Goal: Task Accomplishment & Management: Complete application form

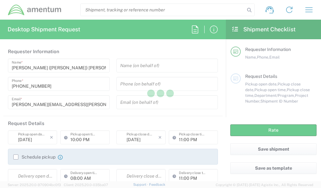
type input "[GEOGRAPHIC_DATA]"
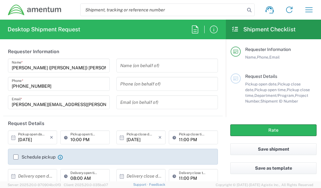
type input "[GEOGRAPHIC_DATA]"
type input "IT - Support"
click at [308, 12] on icon "button" at bounding box center [309, 9] width 7 height 5
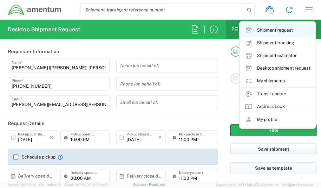
click at [286, 29] on link "Shipment request" at bounding box center [278, 30] width 76 height 13
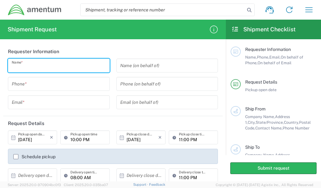
click at [48, 66] on input "text" at bounding box center [59, 65] width 94 height 11
type input "Alex Flores"
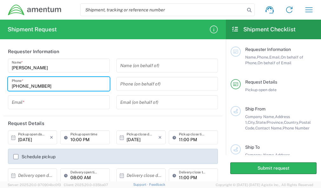
type input "817-737-4747"
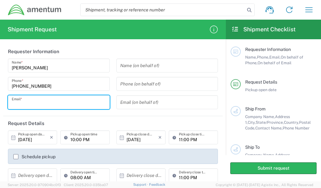
click at [40, 100] on input "text" at bounding box center [59, 102] width 94 height 11
click at [54, 100] on input "text" at bounding box center [59, 102] width 94 height 11
type input "[PERSON_NAME][EMAIL_ADDRESS][PERSON_NAME][DOMAIN_NAME]"
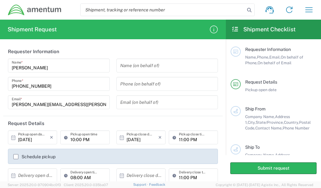
click at [158, 119] on header "Request Details" at bounding box center [113, 123] width 220 height 14
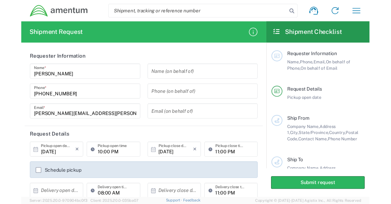
scroll to position [30, 0]
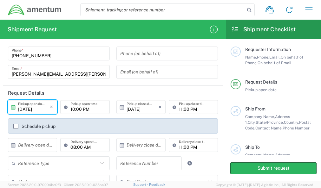
click at [44, 109] on input "[DATE]" at bounding box center [34, 107] width 32 height 11
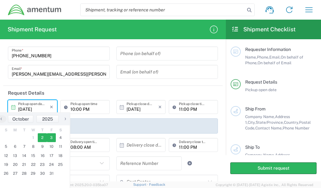
click at [52, 139] on span "3" at bounding box center [51, 138] width 9 height 9
type input "10/03/2025"
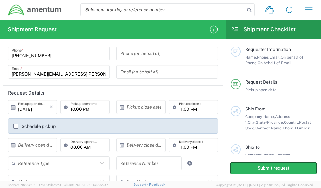
click at [89, 108] on input "10:00 PM" at bounding box center [87, 107] width 35 height 11
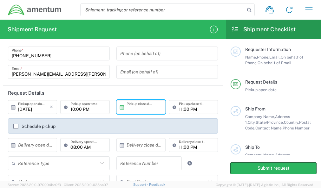
click at [131, 110] on input "text" at bounding box center [143, 107] width 32 height 11
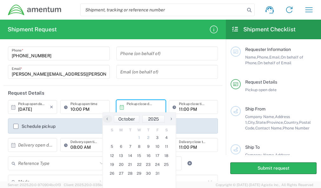
click at [131, 110] on input "text" at bounding box center [143, 107] width 32 height 11
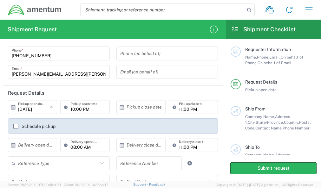
click at [88, 89] on header "Request Details" at bounding box center [113, 93] width 220 height 14
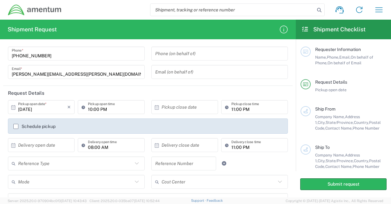
click at [321, 87] on main "Requester Information Name, Phone, Email, On behalf of Phone, On behalf of Emai…" at bounding box center [343, 105] width 95 height 132
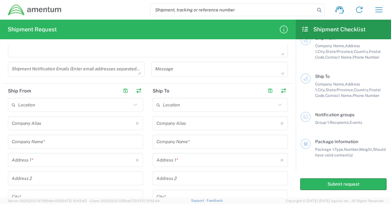
scroll to position [198, 0]
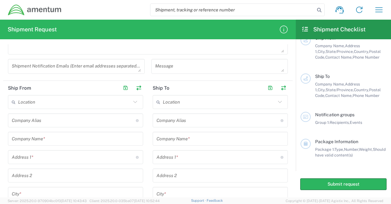
click at [34, 143] on div "Company Name *" at bounding box center [75, 139] width 135 height 14
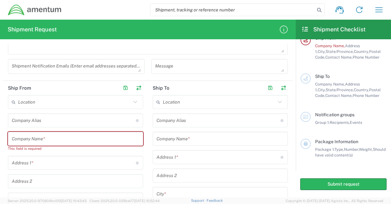
click at [34, 143] on div "Company Name *" at bounding box center [75, 139] width 135 height 14
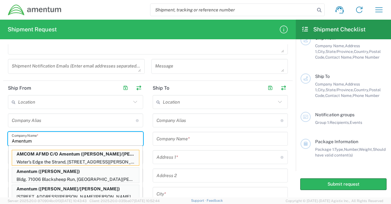
type input "Amentum"
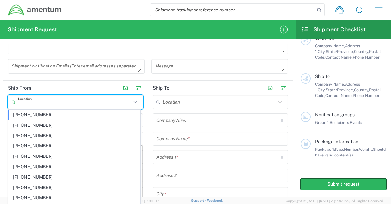
click at [99, 104] on input "text" at bounding box center [74, 102] width 113 height 11
click at [143, 142] on main "Location 1002-4122-6 1006-5256-0 1026-8910-0 1281-0560-3 1369-6441-0 1402-6962-…" at bounding box center [75, 201] width 145 height 213
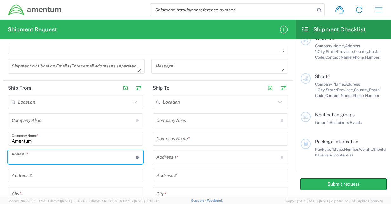
click at [62, 158] on input "text" at bounding box center [74, 157] width 124 height 11
paste input "i Julie, at your earliest convenience, please to go Workday and read my feedbac…"
type input "i Julie, at your earliest convenience, please to go Workday and read my feedbac…"
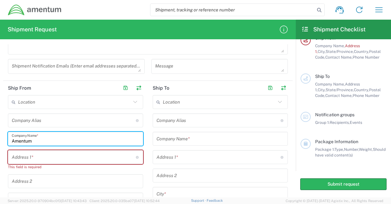
click at [16, 142] on input "Amentum" at bounding box center [76, 139] width 128 height 11
paste input "2608 Denver Blvd."
drag, startPoint x: 68, startPoint y: 136, endPoint x: -1, endPoint y: 152, distance: 70.6
click at [0, 152] on html "Shipment request Shipment tracking Shipment estimator Desktop shipment request …" at bounding box center [195, 102] width 391 height 204
type input "A2608 Denver Blvd."
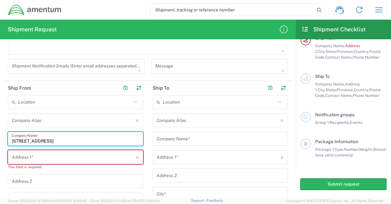
click at [37, 163] on div "Address 1 * For cross streets use street names with '&' or 'and' in between. Fo…" at bounding box center [75, 157] width 135 height 14
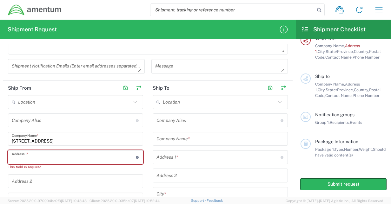
click at [38, 161] on input "text" at bounding box center [74, 157] width 124 height 11
paste input "A2608 Denver Blvd."
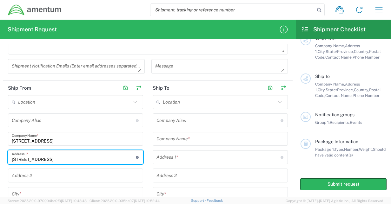
click at [14, 159] on input "A2608 Denver Blvd." at bounding box center [74, 157] width 124 height 11
click at [85, 160] on input "2608 Denver Blvd." at bounding box center [74, 157] width 124 height 11
type input "2608 Denver Blvd."
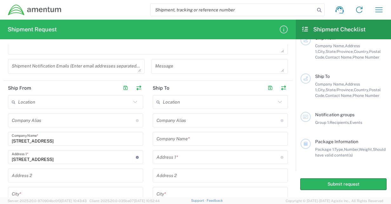
drag, startPoint x: 61, startPoint y: 194, endPoint x: 60, endPoint y: 188, distance: 5.7
click at [60, 188] on input "text" at bounding box center [76, 194] width 128 height 11
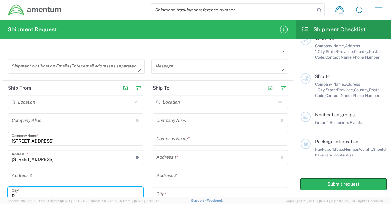
scroll to position [198, 0]
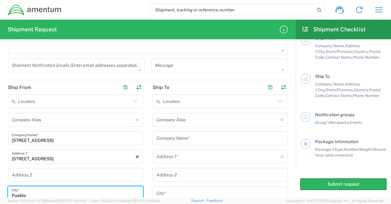
type input "Pueblo"
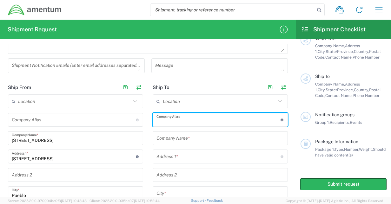
click at [181, 120] on input "text" at bounding box center [218, 120] width 124 height 11
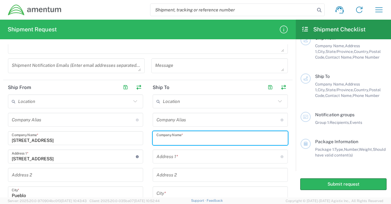
click at [172, 139] on input "text" at bounding box center [220, 138] width 128 height 11
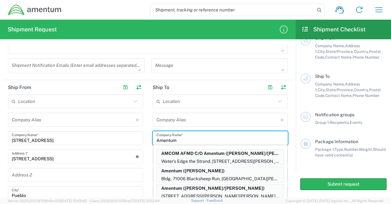
type input "Amentum"
click at [219, 120] on input "text" at bounding box center [218, 120] width 124 height 11
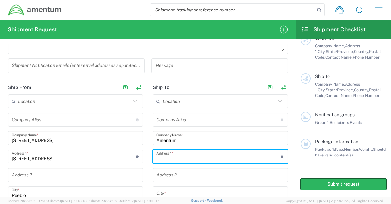
click at [188, 161] on input "text" at bounding box center [218, 156] width 124 height 11
type input "12500 Bella Vino Drive"
type input "Amentum"
type input "Fort Worth"
type input "[US_STATE]"
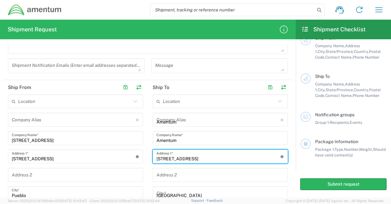
type input "76126"
type input "8177374747"
type input "Alejandro N Flores"
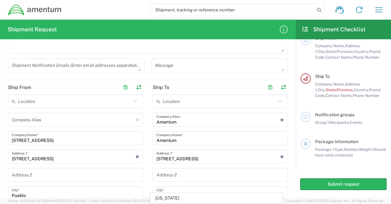
click at [302, 176] on div "Submit request" at bounding box center [343, 184] width 95 height 26
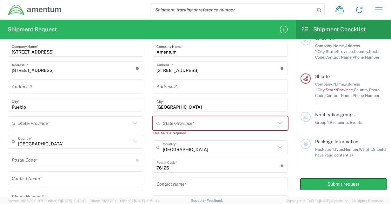
scroll to position [286, 0]
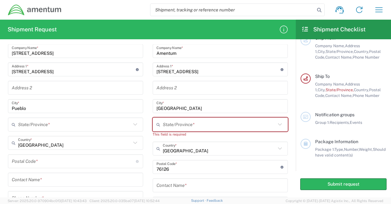
click at [188, 122] on input "text" at bounding box center [219, 124] width 113 height 11
click at [175, 127] on input "TX" at bounding box center [219, 124] width 113 height 11
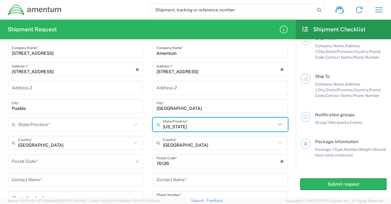
type input "[US_STATE]"
click at [148, 152] on main "Location 1002-4122-6 1006-5256-0 1026-8910-0 1281-0560-3 1369-6441-0 1402-6962-…" at bounding box center [220, 113] width 145 height 213
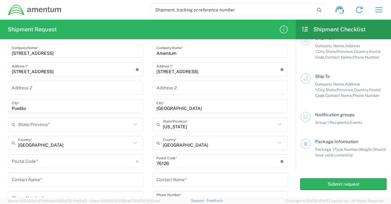
click at [63, 124] on input "text" at bounding box center [74, 124] width 113 height 11
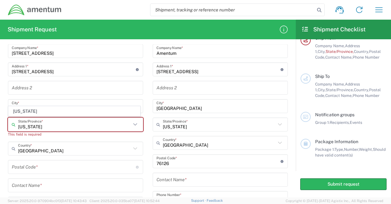
type input "[US_STATE]"
click at [60, 115] on span "[US_STATE]" at bounding box center [74, 112] width 131 height 10
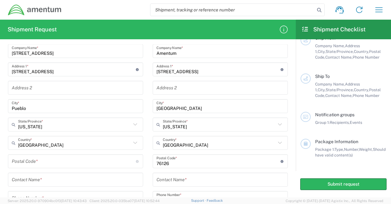
click at [55, 158] on input "undefined" at bounding box center [74, 161] width 124 height 11
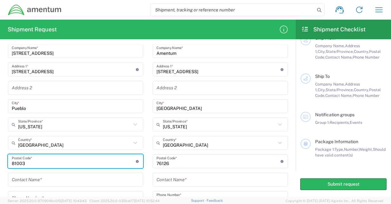
type input "81003"
click at [54, 181] on input "text" at bounding box center [76, 179] width 128 height 11
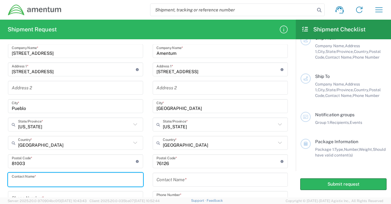
click at [54, 181] on input "text" at bounding box center [76, 179] width 128 height 11
type input "Elizabeth Bukosky"
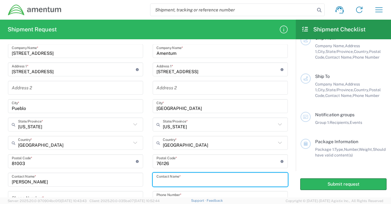
click at [159, 180] on input "text" at bounding box center [220, 179] width 128 height 11
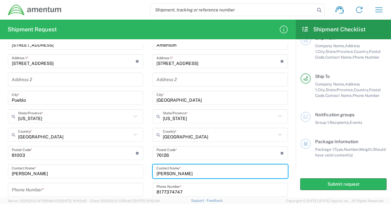
type input "Alejandro Flores"
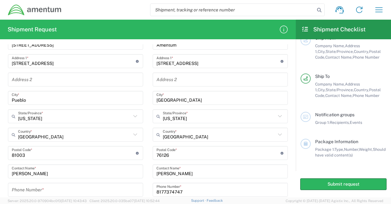
click at [148, 158] on main "Location 1002-4122-6 1006-5256-0 1026-8910-0 1281-0560-3 1369-6441-0 1402-6962-…" at bounding box center [220, 105] width 145 height 213
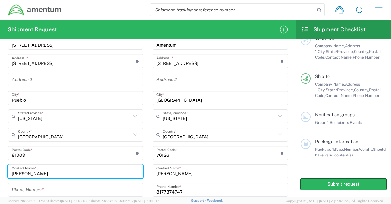
click at [42, 172] on input "Elizabeth Bukosky" at bounding box center [76, 171] width 128 height 11
click at [57, 173] on input "Elizabeth Bukovsky" at bounding box center [76, 171] width 128 height 11
type input "Elizabeth Bukovsky"
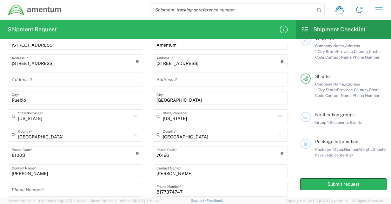
click at [296, 111] on main "Requester Information Name, Phone, Email, On behalf of Phone, On behalf of Emai…" at bounding box center [343, 105] width 95 height 132
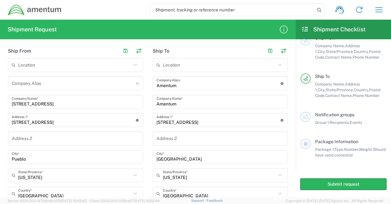
scroll to position [226, 0]
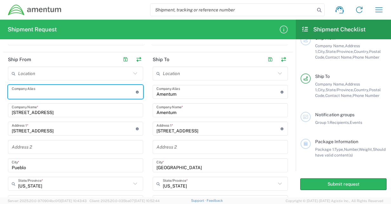
click at [45, 93] on input "text" at bounding box center [74, 92] width 124 height 11
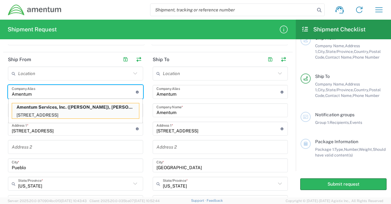
type input "Amentum"
click at [193, 90] on input "Amentum" at bounding box center [218, 92] width 124 height 11
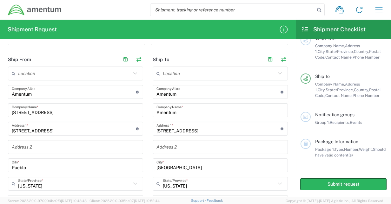
click at [60, 116] on div "A2608 Denver Blvd. Company Name *" at bounding box center [75, 110] width 135 height 14
click at [61, 116] on div "A2608 Denver Blvd. Company Name *" at bounding box center [75, 110] width 135 height 14
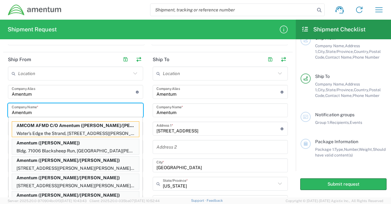
type input "Amentum"
click at [78, 89] on input "Amentum" at bounding box center [74, 92] width 124 height 11
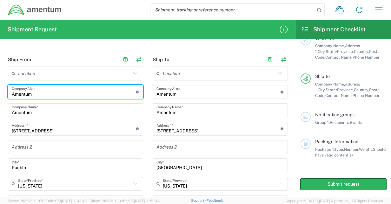
click at [75, 126] on input "2608 Denver Blvd." at bounding box center [74, 128] width 124 height 11
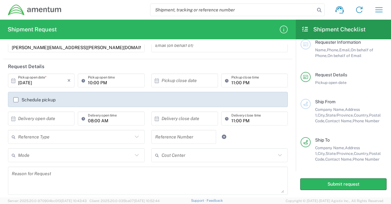
scroll to position [56, 0]
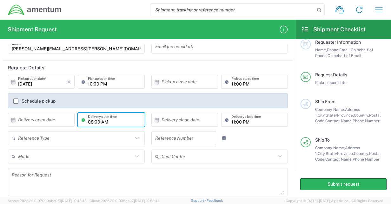
click at [120, 122] on input "08:00 AM" at bounding box center [114, 120] width 53 height 11
click at [125, 123] on input "08:00 AM" at bounding box center [114, 120] width 53 height 11
click at [12, 120] on icon at bounding box center [13, 120] width 6 height 6
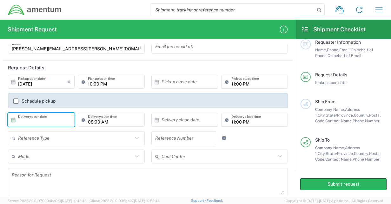
click at [30, 122] on input "text" at bounding box center [42, 120] width 49 height 11
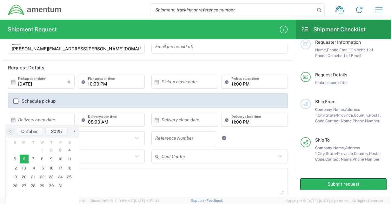
click at [28, 160] on span "6" at bounding box center [24, 159] width 9 height 9
type input "10/06/2025"
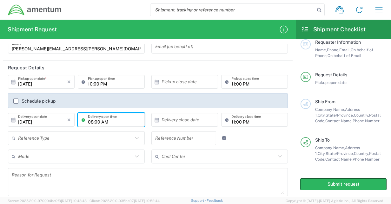
click at [126, 124] on input "08:00 AM" at bounding box center [114, 120] width 53 height 11
click at [128, 123] on input "08:00 AM" at bounding box center [114, 120] width 53 height 11
click at [67, 83] on icon "×" at bounding box center [68, 82] width 3 height 10
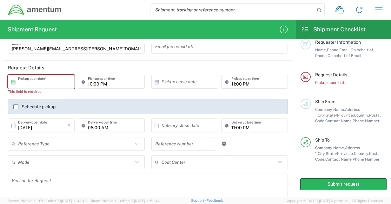
click at [56, 78] on input "text" at bounding box center [42, 81] width 49 height 11
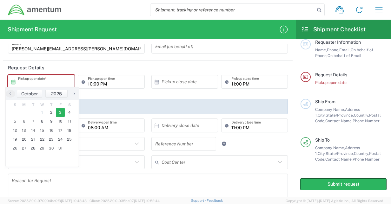
click at [58, 113] on span "3" at bounding box center [60, 112] width 9 height 9
type input "10/03/2025"
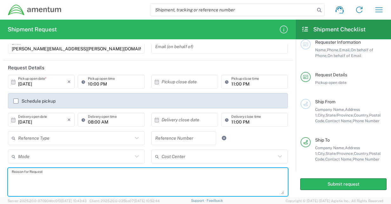
click at [86, 180] on textarea at bounding box center [148, 182] width 272 height 24
click at [231, 160] on input "text" at bounding box center [218, 156] width 115 height 11
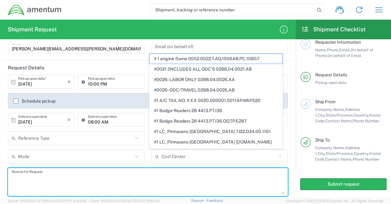
click at [127, 187] on textarea at bounding box center [148, 182] width 272 height 24
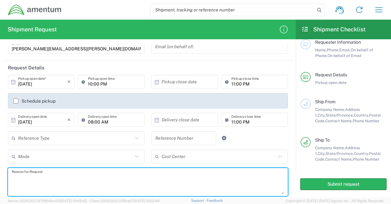
click at [167, 157] on input "text" at bounding box center [218, 156] width 115 height 11
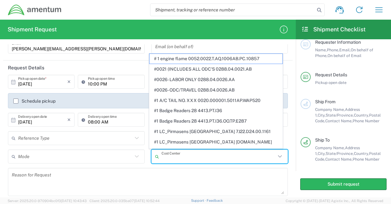
paste input "OVHD.100612.00000"
type input "OVHD.100612.00000"
click at [173, 172] on textarea at bounding box center [148, 182] width 272 height 24
click at [189, 155] on input "text" at bounding box center [218, 156] width 115 height 11
paste input "OVHD.100612.00000"
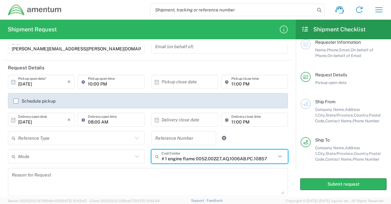
click at [193, 159] on input "# 1 engine flame 0052.0022.T.AQ.1006AB.PC.10857" at bounding box center [218, 156] width 115 height 11
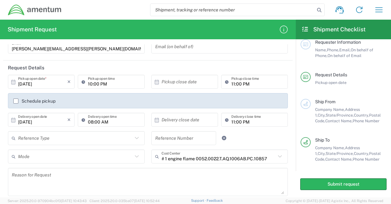
click at [279, 158] on div "# 1 engine flame 0052.0022.T.AQ.1006AB.PC.10857 Cost Center" at bounding box center [219, 157] width 137 height 14
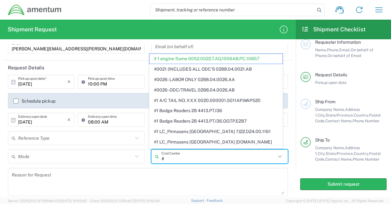
type input "#"
paste input "OVHD.100612.00000"
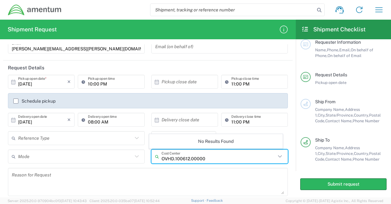
type input "OVHD.100612.00000"
click at [262, 170] on textarea at bounding box center [148, 182] width 272 height 24
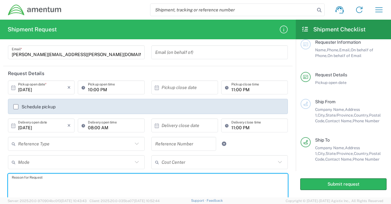
scroll to position [49, 0]
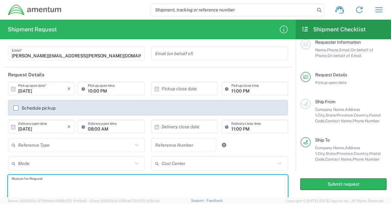
click at [40, 159] on input "text" at bounding box center [75, 163] width 115 height 11
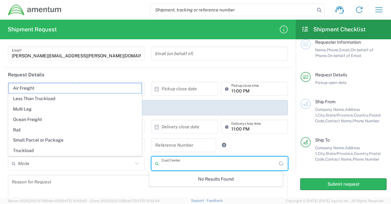
click at [193, 164] on input "text" at bounding box center [220, 163] width 118 height 11
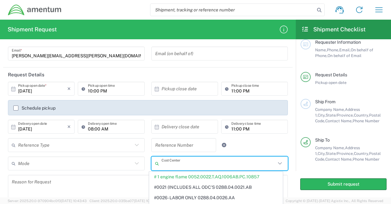
paste input "OVHD.100612.00000"
type input "OVHD.100612.00000"
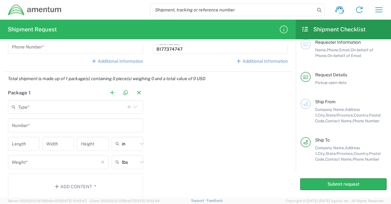
scroll to position [435, 0]
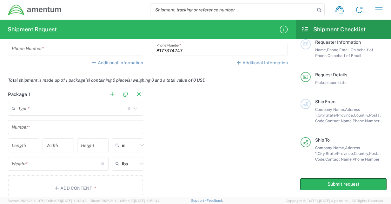
click at [36, 109] on input "text" at bounding box center [72, 108] width 109 height 11
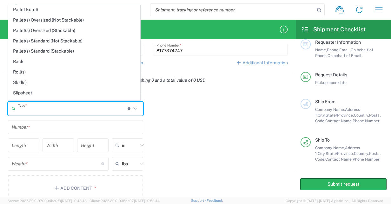
scroll to position [350, 0]
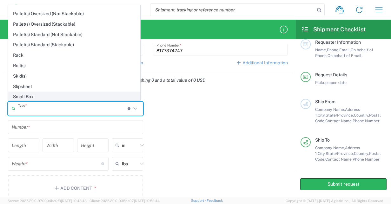
click at [106, 92] on span "Small Box" at bounding box center [74, 97] width 131 height 10
type input "Small Box"
type input "12.25"
type input "11"
type input "1.5"
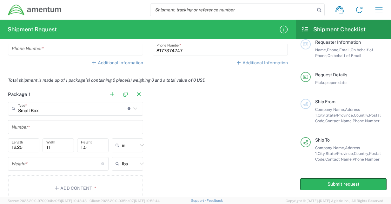
click at [74, 161] on input "number" at bounding box center [56, 163] width 89 height 11
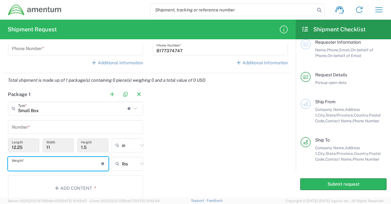
type input "5"
type input "3"
click at [204, 163] on div "Package 1 Small Box Type * Material used to package goods Bale(s) Basket(s) BCK…" at bounding box center [147, 147] width 289 height 119
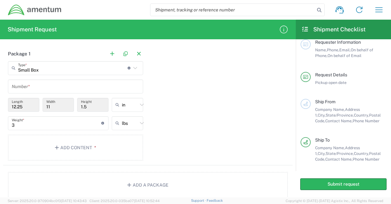
scroll to position [477, 0]
click at [117, 146] on button "Add Content *" at bounding box center [75, 147] width 135 height 26
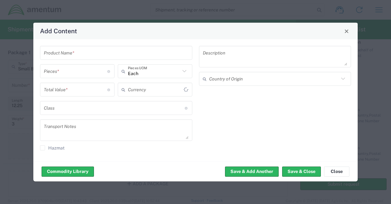
type input "US Dollar"
click at [82, 76] on input "number" at bounding box center [75, 71] width 63 height 11
type input "1"
click at [112, 56] on input "text" at bounding box center [116, 52] width 145 height 11
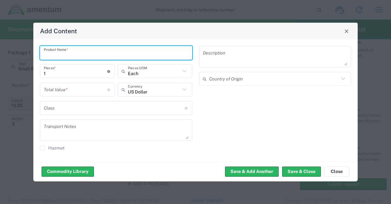
type input "E"
click at [112, 56] on input "Inseego Cellular Router" at bounding box center [116, 52] width 145 height 11
type input "Inseego Cellular Router"
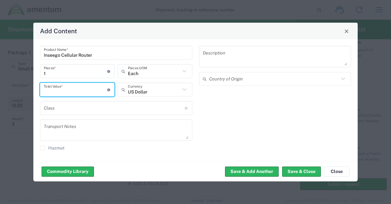
click at [97, 90] on input "number" at bounding box center [75, 89] width 63 height 11
type input "1200.00"
click at [103, 108] on input "text" at bounding box center [114, 107] width 141 height 11
click at [273, 129] on div "Description Country of Origin" at bounding box center [274, 100] width 159 height 109
click at [282, 135] on div "Description Country of Origin" at bounding box center [274, 100] width 159 height 109
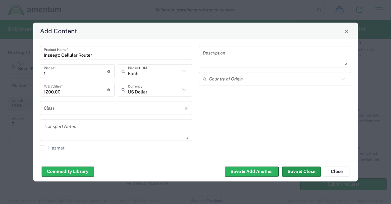
click at [296, 171] on button "Save & Close" at bounding box center [301, 172] width 39 height 10
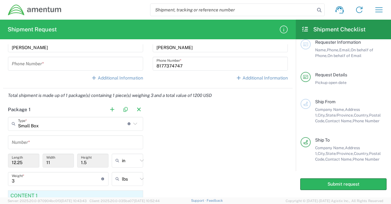
scroll to position [419, 0]
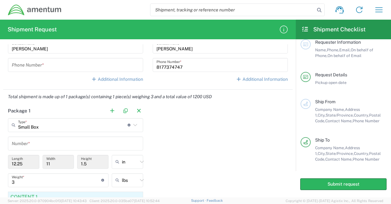
click at [111, 137] on div "Number *" at bounding box center [75, 144] width 135 height 14
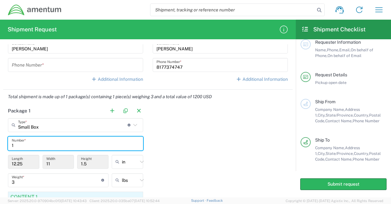
type input "1"
click at [225, 128] on div "Package 1 Small Box Type * Material used to package goods Bale(s) Basket(s) BCK…" at bounding box center [147, 182] width 289 height 156
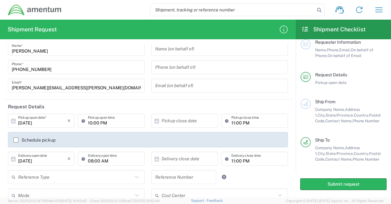
scroll to position [0, 0]
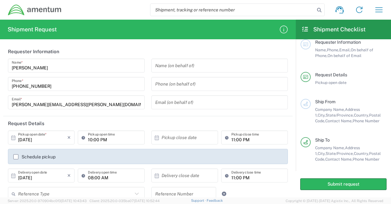
click at [288, 69] on form "Requester Information Alex Flores Name * 817-737-4747 Phone * alex.flores@ament…" at bounding box center [148, 120] width 296 height 153
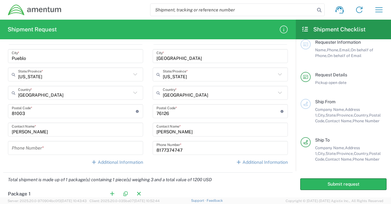
scroll to position [363, 0]
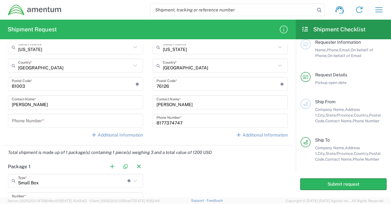
type input "Small Box"
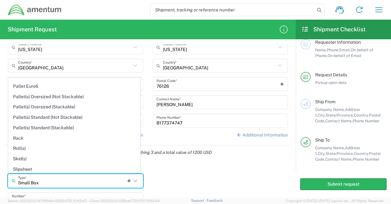
click at [67, 181] on input "Small Box" at bounding box center [72, 180] width 109 height 11
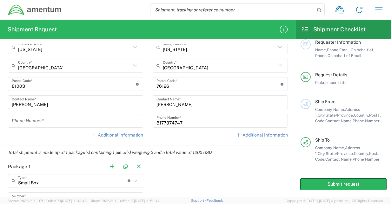
click at [35, 123] on input "tel" at bounding box center [76, 120] width 128 height 11
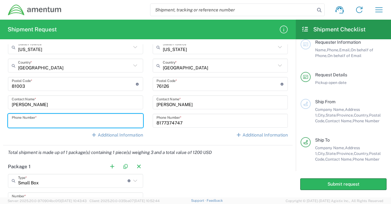
paste input "719.569.2173"
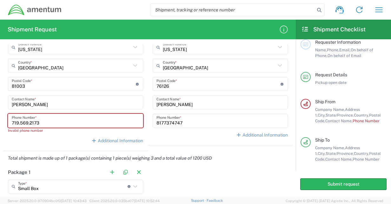
click at [20, 122] on input "719.569.2173" at bounding box center [76, 120] width 128 height 11
click at [30, 122] on input "719569.2173" at bounding box center [76, 120] width 128 height 11
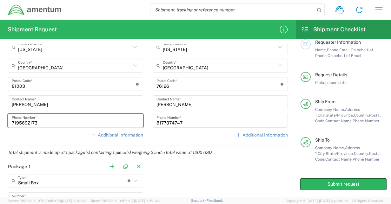
click at [58, 120] on input "7195692173" at bounding box center [76, 120] width 128 height 11
type input "7195692173"
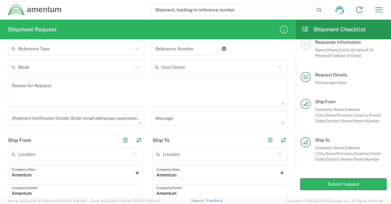
scroll to position [138, 0]
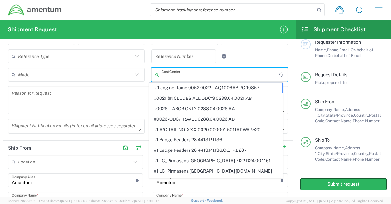
click at [221, 77] on input "text" at bounding box center [220, 74] width 118 height 11
paste input "ADMN.705435.5POPX"
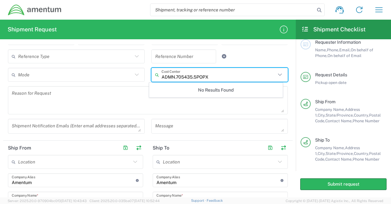
type input "ADMN.705435.5POPX"
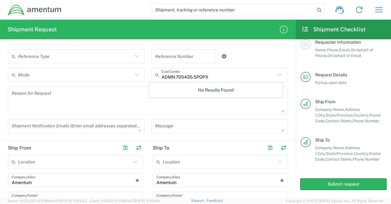
click at [241, 97] on div "No Results Found" at bounding box center [216, 90] width 134 height 15
click at [251, 128] on textarea at bounding box center [219, 126] width 129 height 11
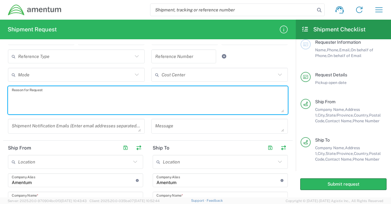
click at [245, 108] on textarea at bounding box center [148, 100] width 272 height 24
click at [240, 108] on textarea at bounding box center [148, 100] width 272 height 24
paste textarea "OVHD.100612.00000"
type textarea "Charge Code: OVHD.100612.00000"
click at [116, 106] on textarea "Charge Code: OVHD.100612.00000" at bounding box center [148, 100] width 272 height 24
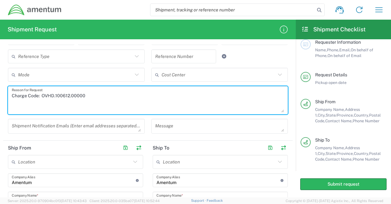
drag, startPoint x: 150, startPoint y: 101, endPoint x: -1, endPoint y: 102, distance: 151.0
click at [0, 102] on html "Shipment request Shipment tracking Shipment estimator Desktop shipment request …" at bounding box center [195, 102] width 391 height 204
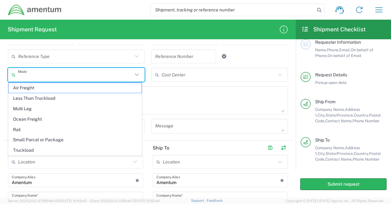
click at [101, 74] on input "text" at bounding box center [75, 74] width 115 height 11
click at [166, 58] on input "text" at bounding box center [183, 56] width 57 height 11
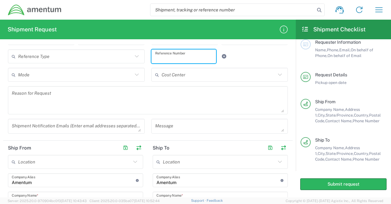
paste input "Charge Code: OVHD.100612.00000"
type input "Charge Code: OVHD.100612.00000"
click at [245, 60] on div "Reference Type Customer Ref General Project Number RMA VAT Number Charge Code: …" at bounding box center [148, 58] width 286 height 18
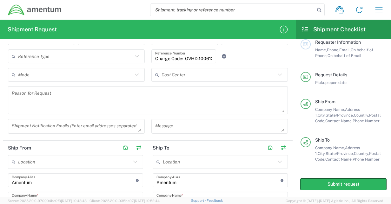
click at [138, 78] on icon at bounding box center [137, 75] width 8 height 8
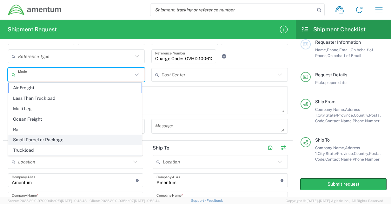
click at [57, 138] on span "Small Parcel or Package" at bounding box center [75, 140] width 133 height 10
type input "Small Parcel or Package"
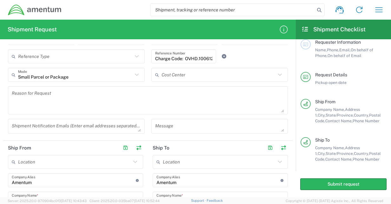
click at [190, 98] on textarea at bounding box center [148, 100] width 272 height 24
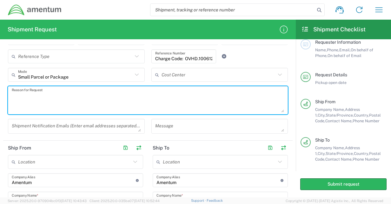
click at [244, 77] on input "text" at bounding box center [218, 74] width 115 height 11
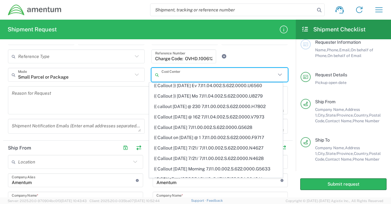
scroll to position [721, 0]
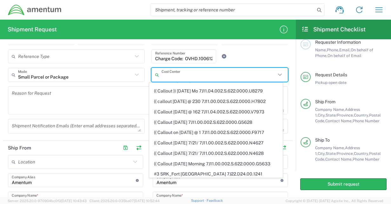
click at [194, 77] on input "text" at bounding box center [218, 74] width 115 height 11
paste input "Charge Code: OVHD.100612.00000"
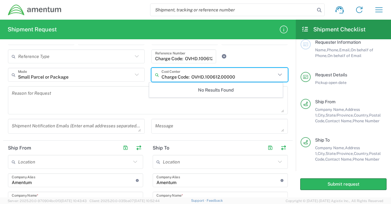
drag, startPoint x: 190, startPoint y: 76, endPoint x: 158, endPoint y: 72, distance: 31.7
click at [158, 72] on div "Charge Code: OVHD.100612.00000 Cost Center" at bounding box center [219, 75] width 137 height 14
click at [235, 75] on input "OVHD.100612.00000" at bounding box center [218, 74] width 115 height 11
type input "OVHD.100612.00000"
click at [240, 96] on div "No Results Found" at bounding box center [216, 90] width 134 height 15
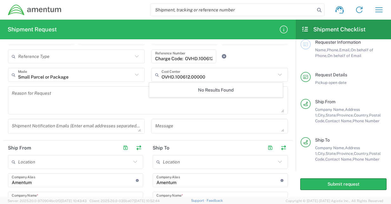
click at [240, 96] on div "No Results Found" at bounding box center [216, 90] width 134 height 15
drag, startPoint x: 240, startPoint y: 96, endPoint x: 236, endPoint y: 100, distance: 5.0
click at [240, 96] on div "No Results Found" at bounding box center [216, 90] width 134 height 15
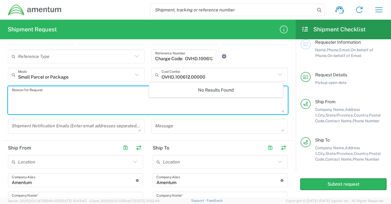
drag, startPoint x: 236, startPoint y: 100, endPoint x: 237, endPoint y: 106, distance: 6.0
click at [237, 106] on textarea at bounding box center [148, 100] width 272 height 24
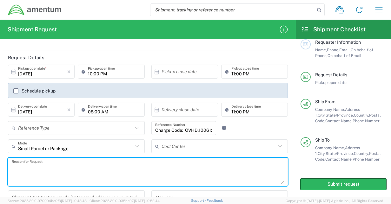
scroll to position [67, 0]
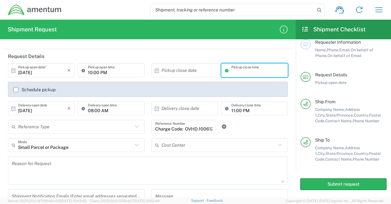
click at [284, 126] on div "Reference Type Customer Ref General Project Number RMA VAT Number Charge Code: …" at bounding box center [148, 129] width 286 height 18
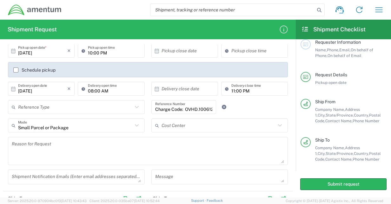
scroll to position [88, 0]
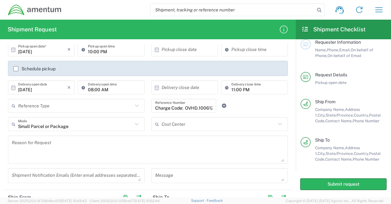
click at [276, 98] on div "11:00 PM Delivery close time" at bounding box center [255, 90] width 70 height 18
click at [279, 108] on div "Reference Type Customer Ref General Project Number RMA VAT Number Charge Code: …" at bounding box center [148, 108] width 286 height 18
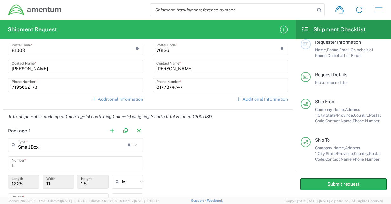
scroll to position [394, 0]
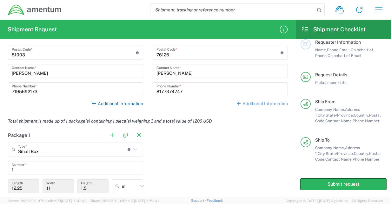
click at [115, 105] on link "Additional Information" at bounding box center [117, 104] width 52 height 6
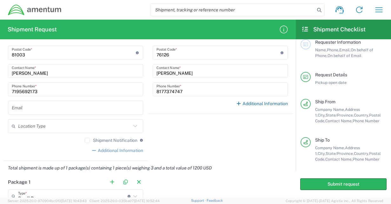
click at [236, 105] on icon at bounding box center [239, 104] width 6 height 4
click at [202, 150] on div "Additional Information" at bounding box center [220, 151] width 135 height 6
click at [291, 123] on form "Requester Information Alex Flores Name * 817-737-4747 Phone * alex.flores@ament…" at bounding box center [148, 120] width 296 height 153
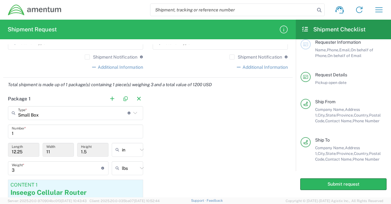
scroll to position [476, 0]
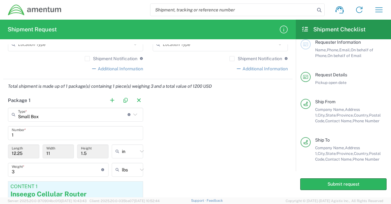
click at [53, 156] on input "11" at bounding box center [58, 151] width 24 height 11
drag, startPoint x: 31, startPoint y: 155, endPoint x: 8, endPoint y: 151, distance: 23.6
click at [8, 151] on div "12.25 Length" at bounding box center [23, 152] width 31 height 14
drag, startPoint x: 8, startPoint y: 151, endPoint x: 24, endPoint y: 152, distance: 16.2
click at [24, 152] on input "12.25" at bounding box center [24, 151] width 24 height 11
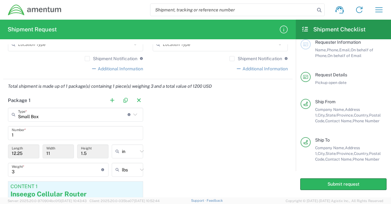
click at [27, 153] on input "12.25" at bounding box center [24, 151] width 24 height 11
click at [296, 132] on main "Requester Information Name, Phone, Email, On behalf of Phone, On behalf of Emai…" at bounding box center [343, 105] width 95 height 132
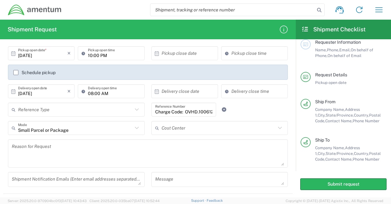
scroll to position [76, 0]
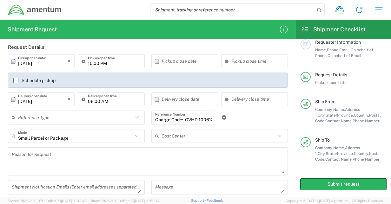
click at [294, 77] on div "Shipment Request Requester Information Alex Flores Name * 817-737-4747 Phone * …" at bounding box center [195, 109] width 391 height 178
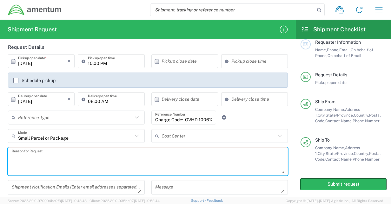
click at [226, 166] on textarea at bounding box center [148, 161] width 272 height 24
paste textarea "Charge Code: OVHD.100612.00000"
type textarea "Charge Code: OVHD.100612.00000"
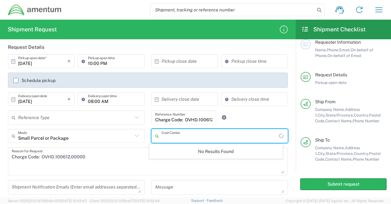
click at [252, 138] on input "text" at bounding box center [220, 136] width 118 height 11
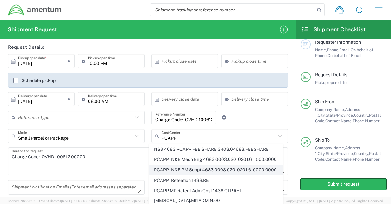
click at [220, 175] on span "PCAPP - N&E PM Suppt 4683.0003.02010201.610000.0000" at bounding box center [215, 170] width 133 height 10
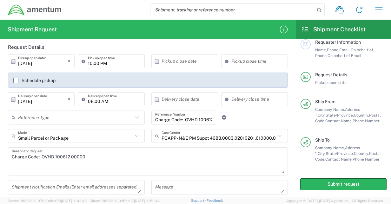
click at [276, 135] on icon at bounding box center [280, 136] width 8 height 8
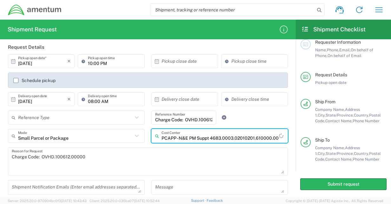
scroll to position [0, 0]
click at [254, 137] on input "PCAPP - N&E PM Suppt 4683.0003.02010201.610000.0000" at bounding box center [218, 136] width 115 height 11
drag, startPoint x: 264, startPoint y: 138, endPoint x: 23, endPoint y: 115, distance: 241.3
click at [23, 115] on div "10/03/2025 × Pickup open date * Cancel Apply 10:00 PM Pickup open time × Pickup…" at bounding box center [148, 126] width 286 height 145
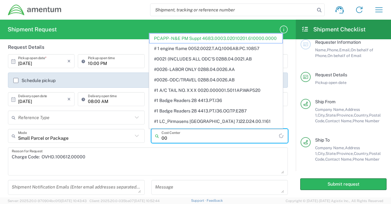
type input "0"
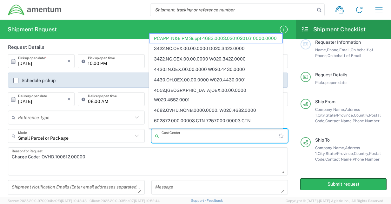
paste input "Charge Code: OVHD.100612.00000"
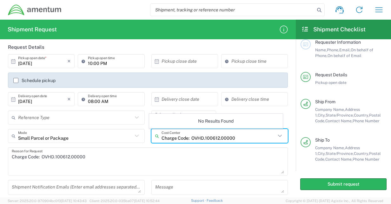
drag, startPoint x: 188, startPoint y: 139, endPoint x: 189, endPoint y: 135, distance: 3.9
click at [189, 135] on input "Charge Code: OVHD.100612.00000" at bounding box center [218, 136] width 115 height 11
click at [218, 135] on input "OVHD.100612.00000" at bounding box center [220, 136] width 118 height 11
type input "OVHD.100612."
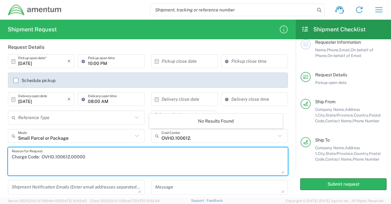
click at [229, 154] on textarea "Charge Code: OVHD.100612.00000" at bounding box center [148, 161] width 272 height 24
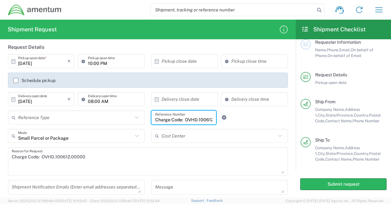
click at [207, 120] on input "Charge Code: OVHD.100612.00000" at bounding box center [183, 117] width 57 height 11
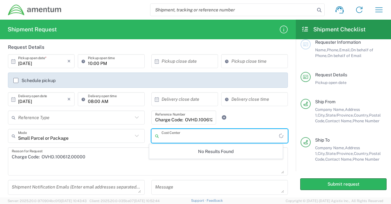
click at [195, 134] on input "text" at bounding box center [220, 136] width 118 height 11
type input "O"
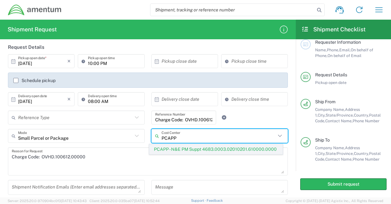
type input "PCAPP"
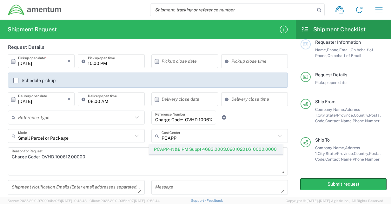
click at [271, 148] on span "PCAPP - N&E PM Suppt 4683.0003.02010201.610000.0000" at bounding box center [215, 150] width 133 height 10
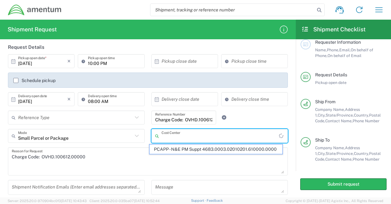
click at [258, 133] on input "text" at bounding box center [220, 136] width 118 height 11
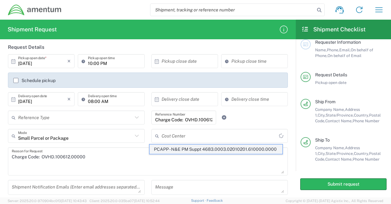
click at [214, 147] on span "PCAPP - N&E PM Suppt 4683.0003.02010201.610000.0000" at bounding box center [215, 150] width 133 height 10
type input "PCAPP - N&E PM Suppt 4683.0003.02010201.610000.0000"
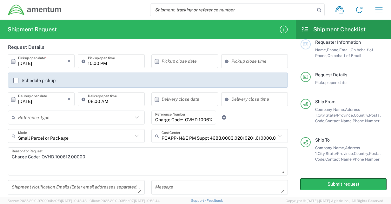
click at [226, 169] on textarea "Charge Code: OVHD.100612.00000" at bounding box center [148, 161] width 272 height 24
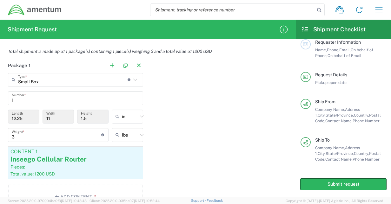
scroll to position [509, 0]
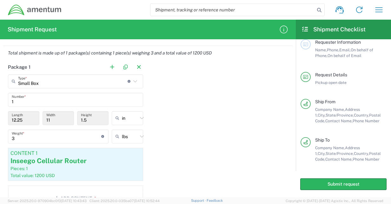
click at [131, 83] on icon at bounding box center [135, 81] width 8 height 8
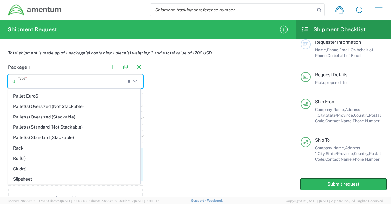
scroll to position [394, 0]
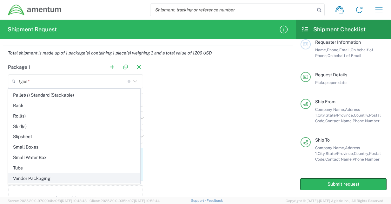
drag, startPoint x: 84, startPoint y: 180, endPoint x: 85, endPoint y: 171, distance: 9.6
click at [85, 174] on span "Vendor Packaging" at bounding box center [74, 179] width 131 height 10
type input "Vendor Packaging"
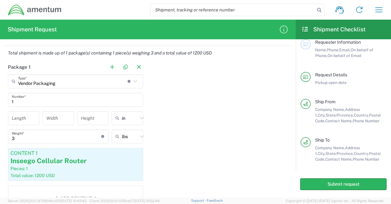
click at [31, 116] on input "number" at bounding box center [24, 118] width 24 height 11
type input "8"
click at [58, 122] on input "number" at bounding box center [58, 118] width 24 height 11
type input "5"
click at [81, 120] on input "number" at bounding box center [93, 118] width 24 height 11
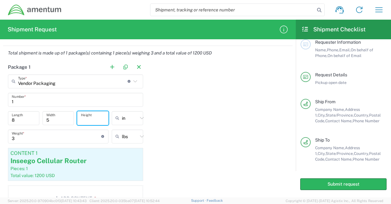
type input "3"
type input "4"
click at [166, 118] on div "Package 1 Vendor Packaging Type * Material used to package goods Small Box Bale…" at bounding box center [147, 138] width 289 height 156
click at [70, 141] on div "3 Weight * Total weight of package(s) in pounds or kilograms" at bounding box center [58, 137] width 101 height 14
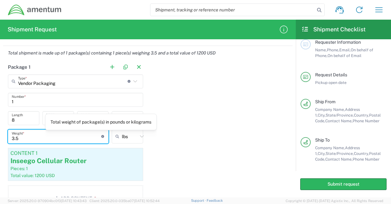
type input "3.5"
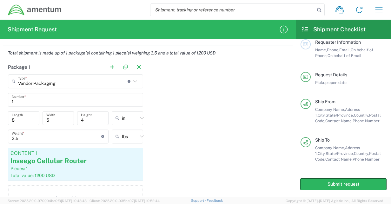
click at [190, 125] on div "Package 1 Vendor Packaging Type * Material used to package goods Small Box Bale…" at bounding box center [147, 138] width 289 height 156
drag, startPoint x: 297, startPoint y: 141, endPoint x: 297, endPoint y: 145, distance: 4.8
click at [297, 145] on main "Requester Information Name, Phone, Email, On behalf of Phone, On behalf of Emai…" at bounding box center [343, 105] width 95 height 132
click at [321, 188] on button "Submit request" at bounding box center [343, 185] width 86 height 12
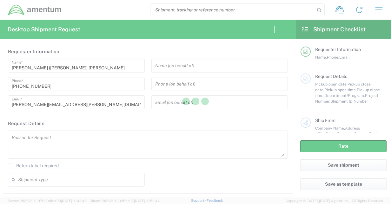
type input "[GEOGRAPHIC_DATA]"
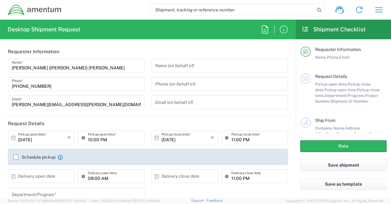
type input "[GEOGRAPHIC_DATA]"
type input "IT - Support"
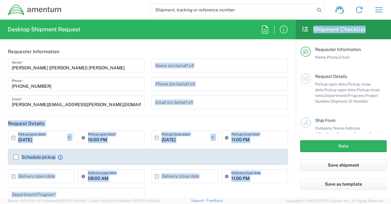
drag, startPoint x: 296, startPoint y: 61, endPoint x: 294, endPoint y: 65, distance: 4.0
click at [294, 65] on div "Desktop Shipment Request Requester Information [PERSON_NAME] ([PERSON_NAME]) [P…" at bounding box center [195, 109] width 391 height 178
click at [231, 102] on input "text" at bounding box center [219, 102] width 129 height 11
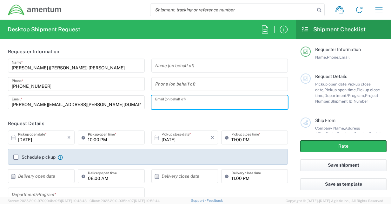
click at [272, 67] on input "text" at bounding box center [219, 65] width 129 height 11
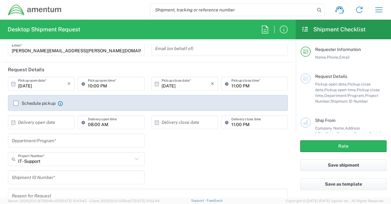
scroll to position [61, 0]
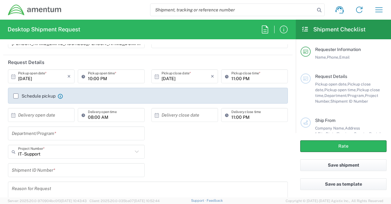
click at [135, 152] on icon at bounding box center [137, 152] width 8 height 8
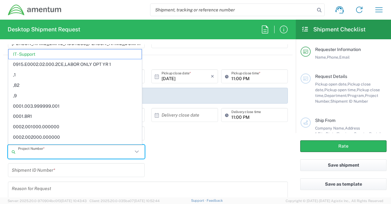
paste input "Charge Code: OVHD.100612.00000"
click at [48, 155] on input "Charge Code: OVHD.100612.00000" at bounding box center [77, 152] width 118 height 11
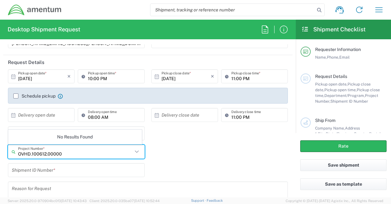
click at [69, 152] on input "OVHD.100612.00000" at bounding box center [75, 152] width 115 height 11
type input "OVHD.100612.00000"
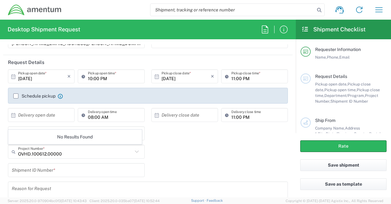
click at [172, 152] on div "OVHD.100612.00000 Project Number * No Results Found" at bounding box center [148, 154] width 286 height 18
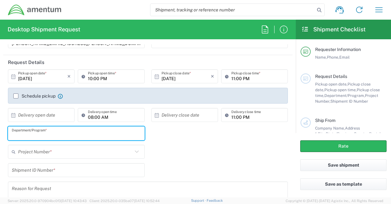
click at [69, 135] on input "text" at bounding box center [76, 133] width 129 height 11
type input "PCAPP - [GEOGRAPHIC_DATA], [US_STATE]"
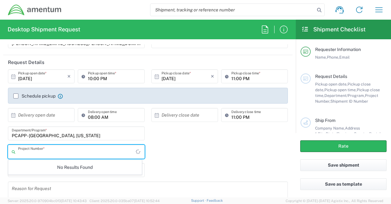
click at [67, 148] on input "text" at bounding box center [77, 152] width 118 height 11
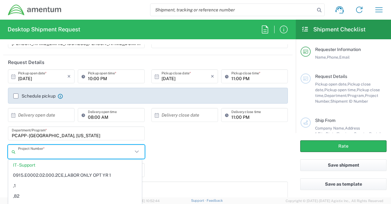
paste input "Charge Code: OVHD.100612.00000"
click at [48, 154] on input "Charge Code: OVHD.100612.00000" at bounding box center [77, 152] width 118 height 11
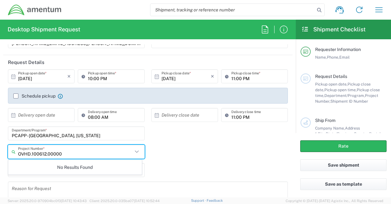
click at [74, 152] on input "OVHD.100612.00000" at bounding box center [75, 152] width 115 height 11
type input "OVHD.100612."
click at [177, 156] on div "OVHD.100612. Project Number * No Results Found" at bounding box center [148, 154] width 286 height 18
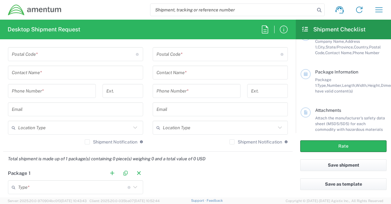
scroll to position [143, 0]
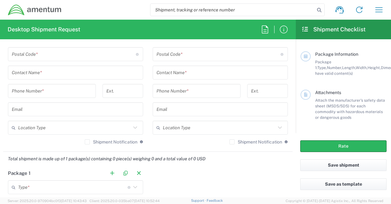
click at [290, 128] on form "Requester Information [PERSON_NAME] ([PERSON_NAME]) [PERSON_NAME] Name * [PHONE…" at bounding box center [148, 120] width 296 height 153
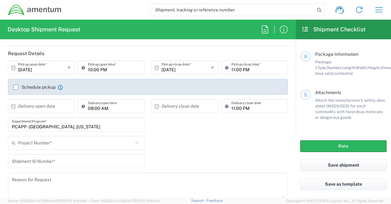
scroll to position [86, 0]
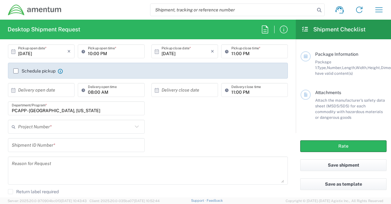
click at [230, 36] on agx-form-header "Desktop Shipment Request" at bounding box center [148, 30] width 296 height 20
